Goal: Entertainment & Leisure: Consume media (video, audio)

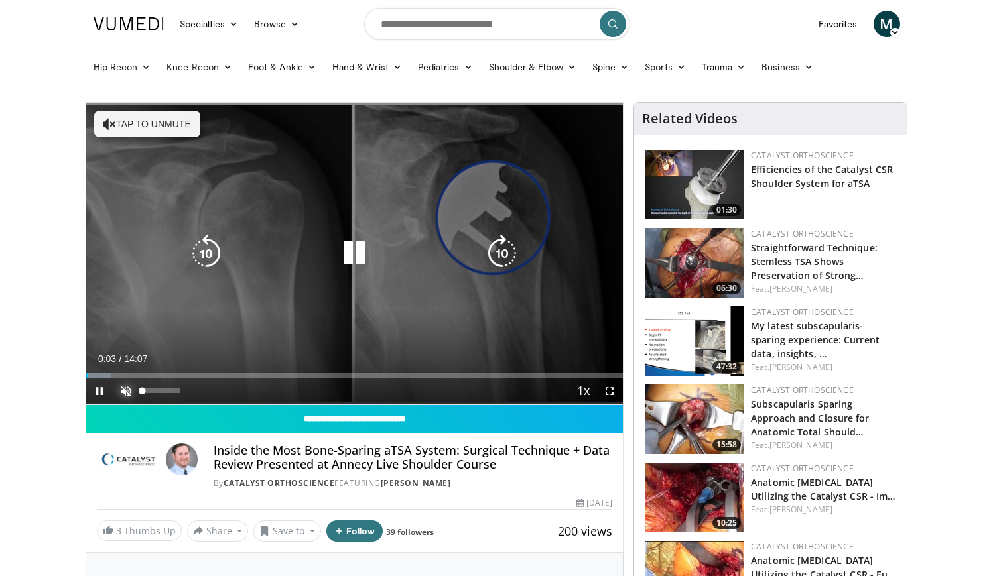
click at [125, 391] on span "Video Player" at bounding box center [126, 391] width 27 height 27
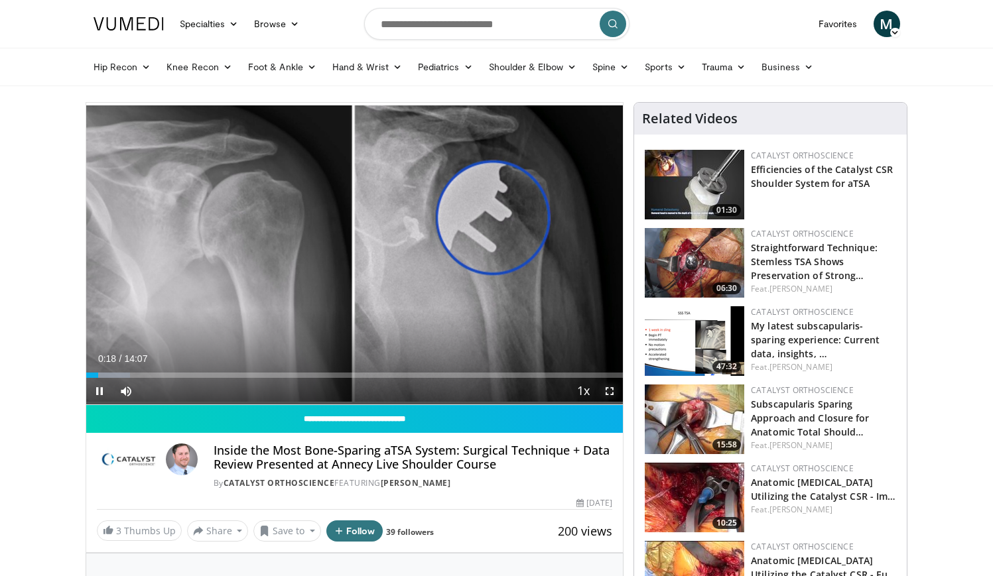
click at [612, 393] on span "Video Player" at bounding box center [609, 391] width 27 height 27
click at [101, 389] on span "Video Player" at bounding box center [99, 391] width 27 height 27
